Goal: Task Accomplishment & Management: Use online tool/utility

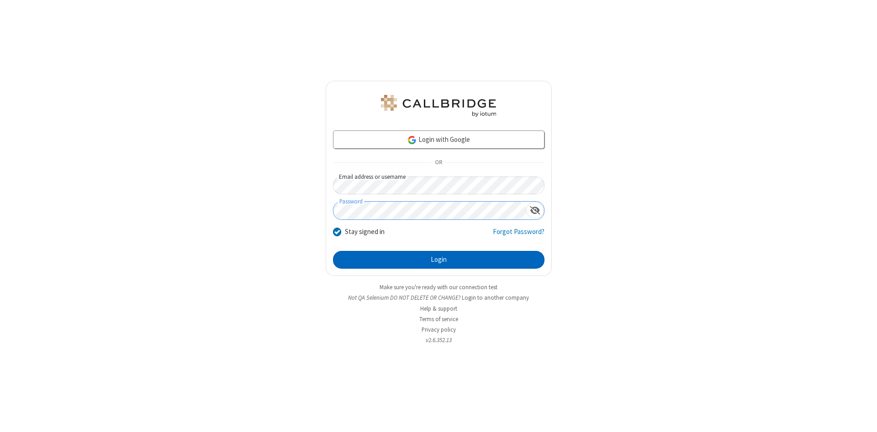
click at [438, 260] on button "Login" at bounding box center [438, 260] width 211 height 18
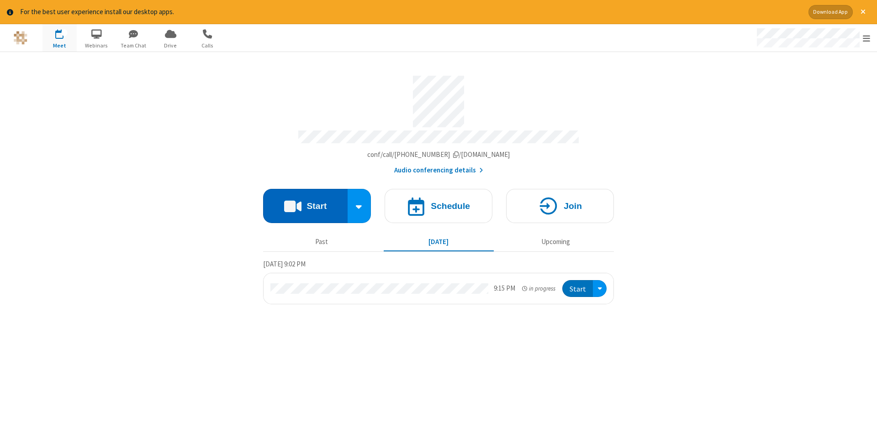
click at [305, 203] on button "Start" at bounding box center [305, 206] width 84 height 34
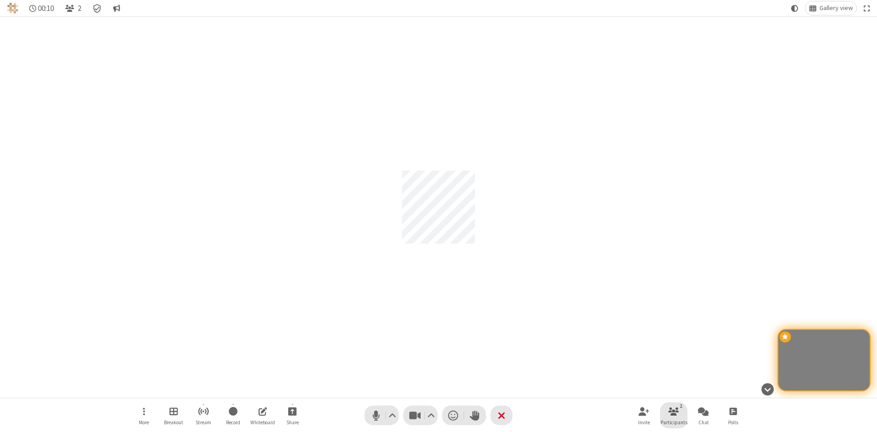
click at [674, 422] on span "Participants" at bounding box center [673, 422] width 27 height 5
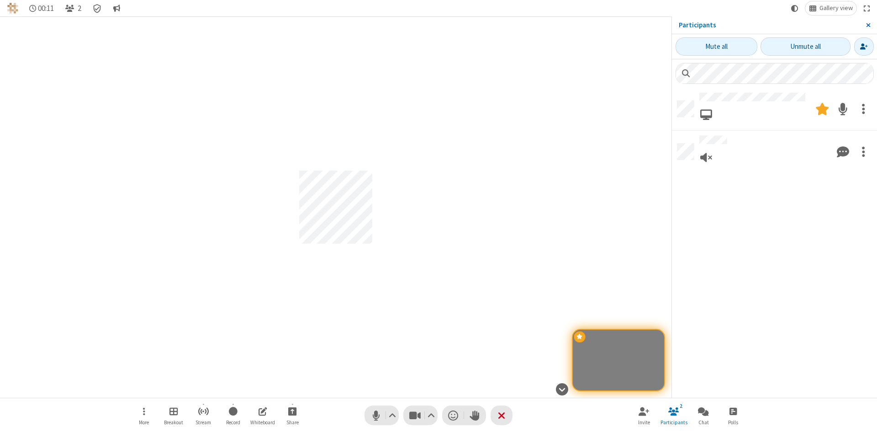
click at [868, 25] on span "Close sidebar" at bounding box center [868, 24] width 5 height 7
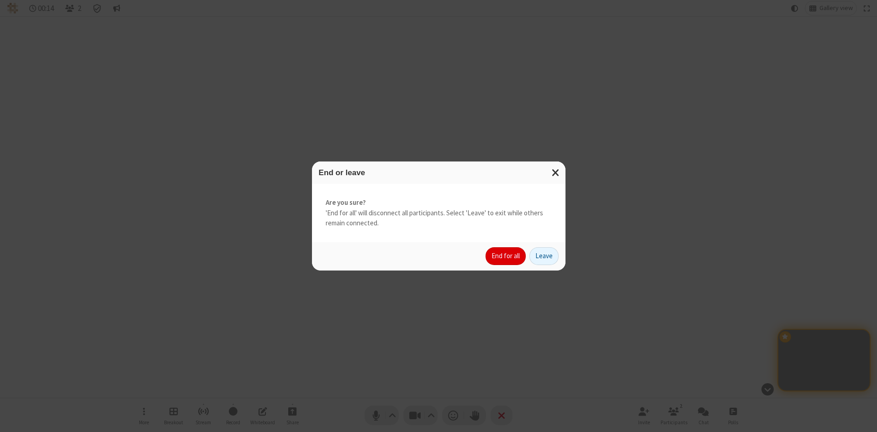
click at [506, 256] on button "End for all" at bounding box center [505, 257] width 40 height 18
